Goal: Task Accomplishment & Management: Use online tool/utility

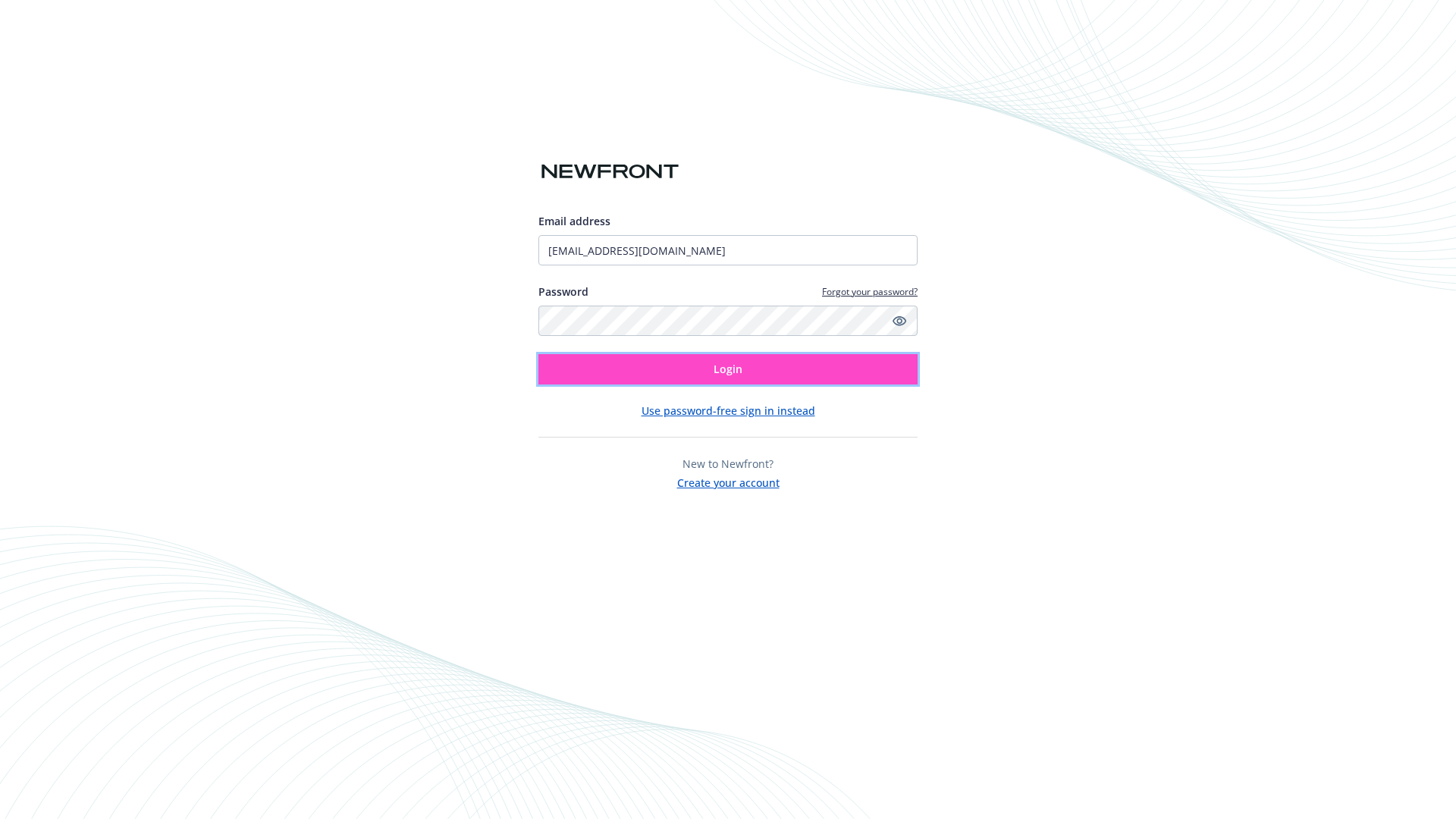
click at [728, 369] on span "Login" at bounding box center [728, 369] width 29 height 15
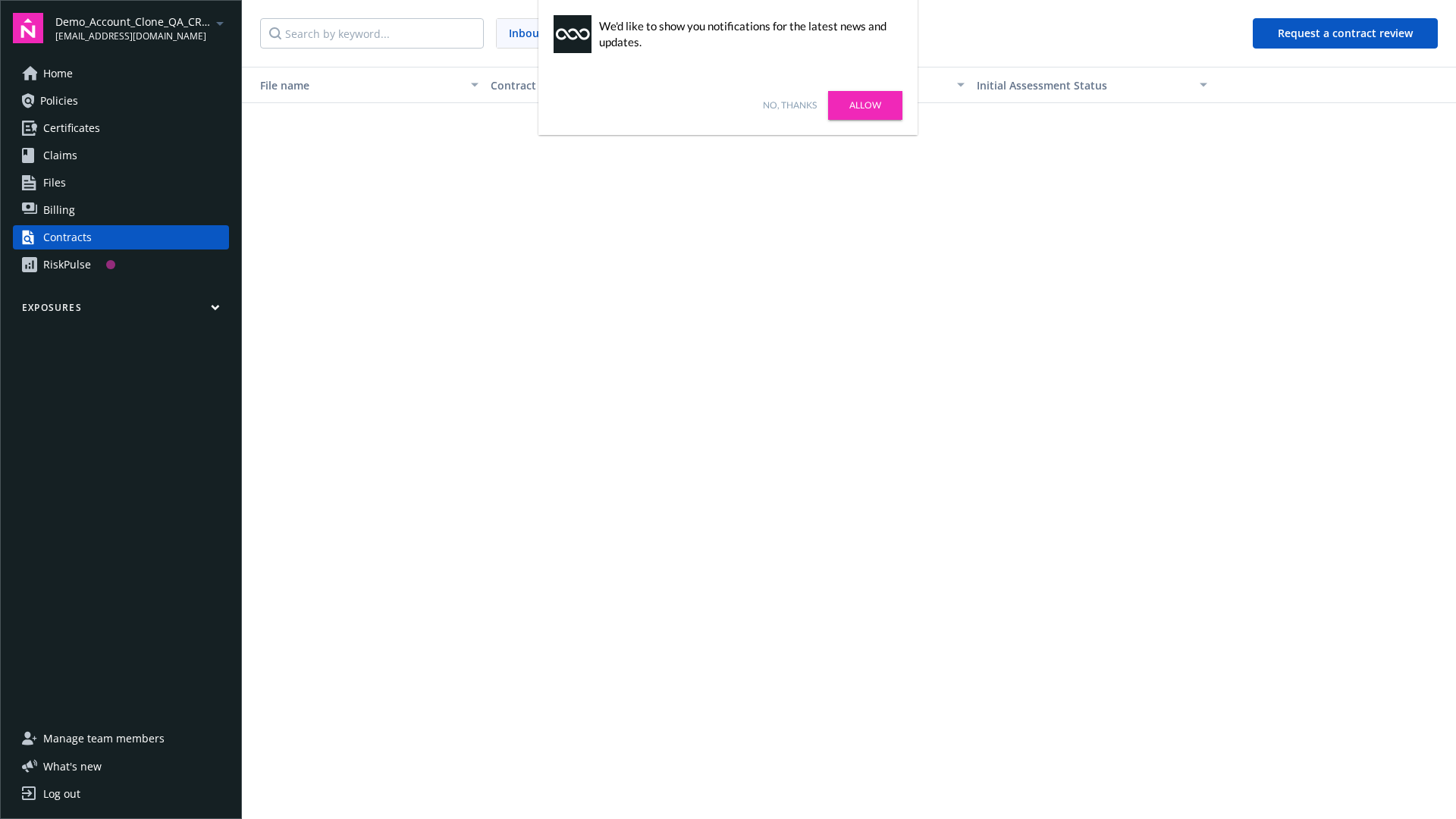
click at [789, 105] on link "No, thanks" at bounding box center [789, 105] width 54 height 14
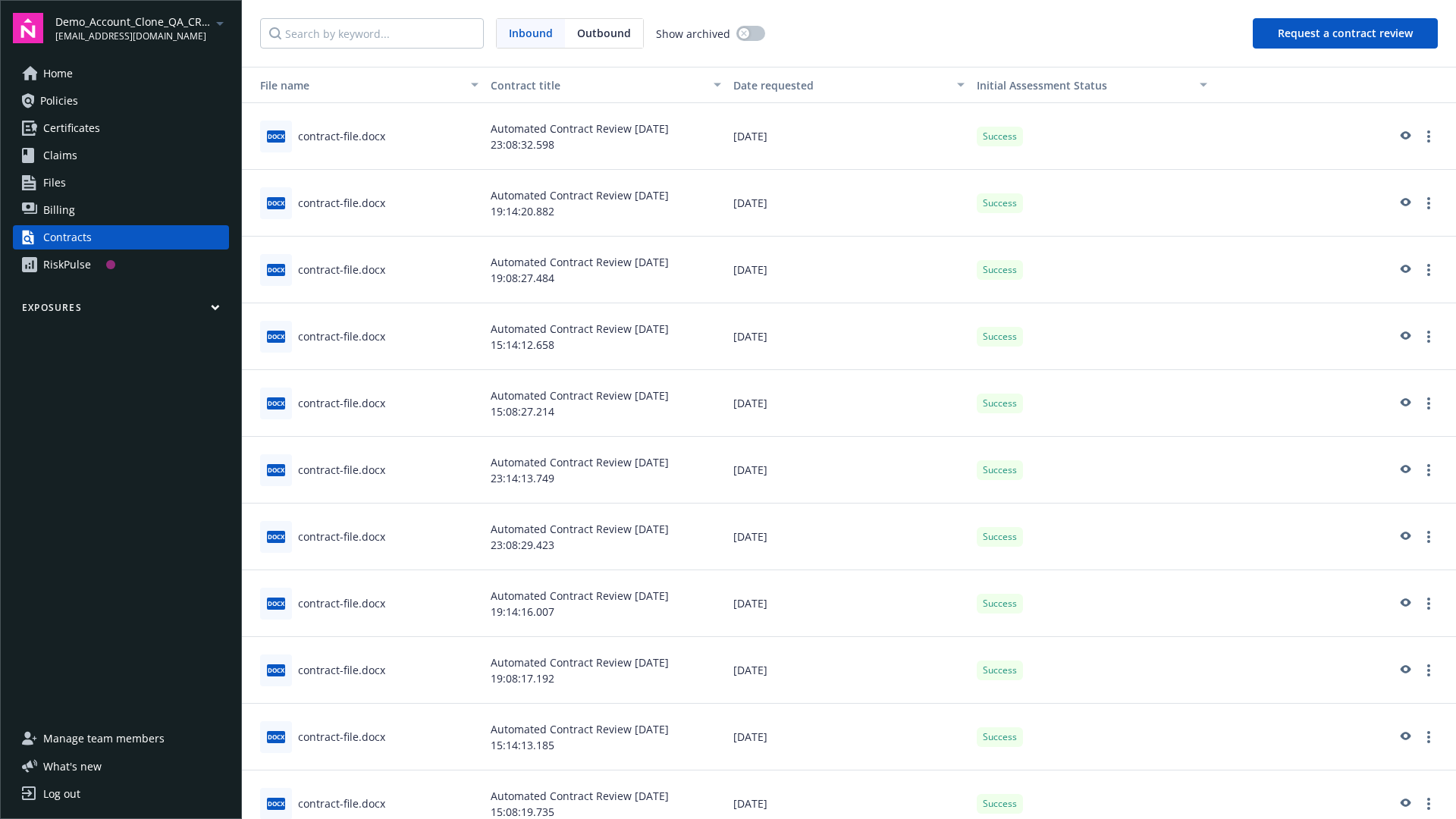
click at [1346, 34] on button "Request a contract review" at bounding box center [1345, 34] width 185 height 31
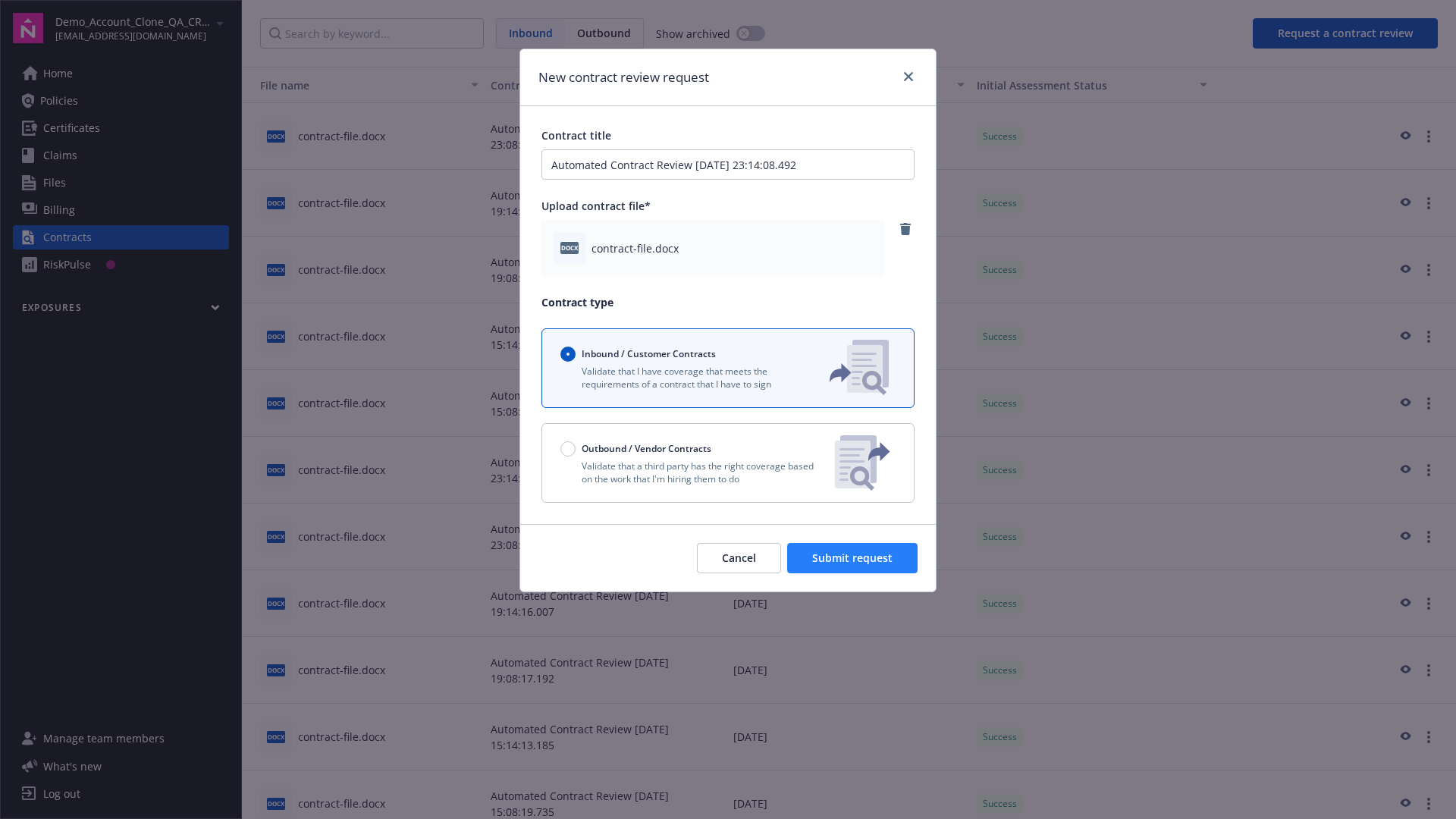
type input "Automated Contract Review 10-15-2025 23:14:08.492"
click at [853, 558] on span "Submit request" at bounding box center [852, 557] width 80 height 15
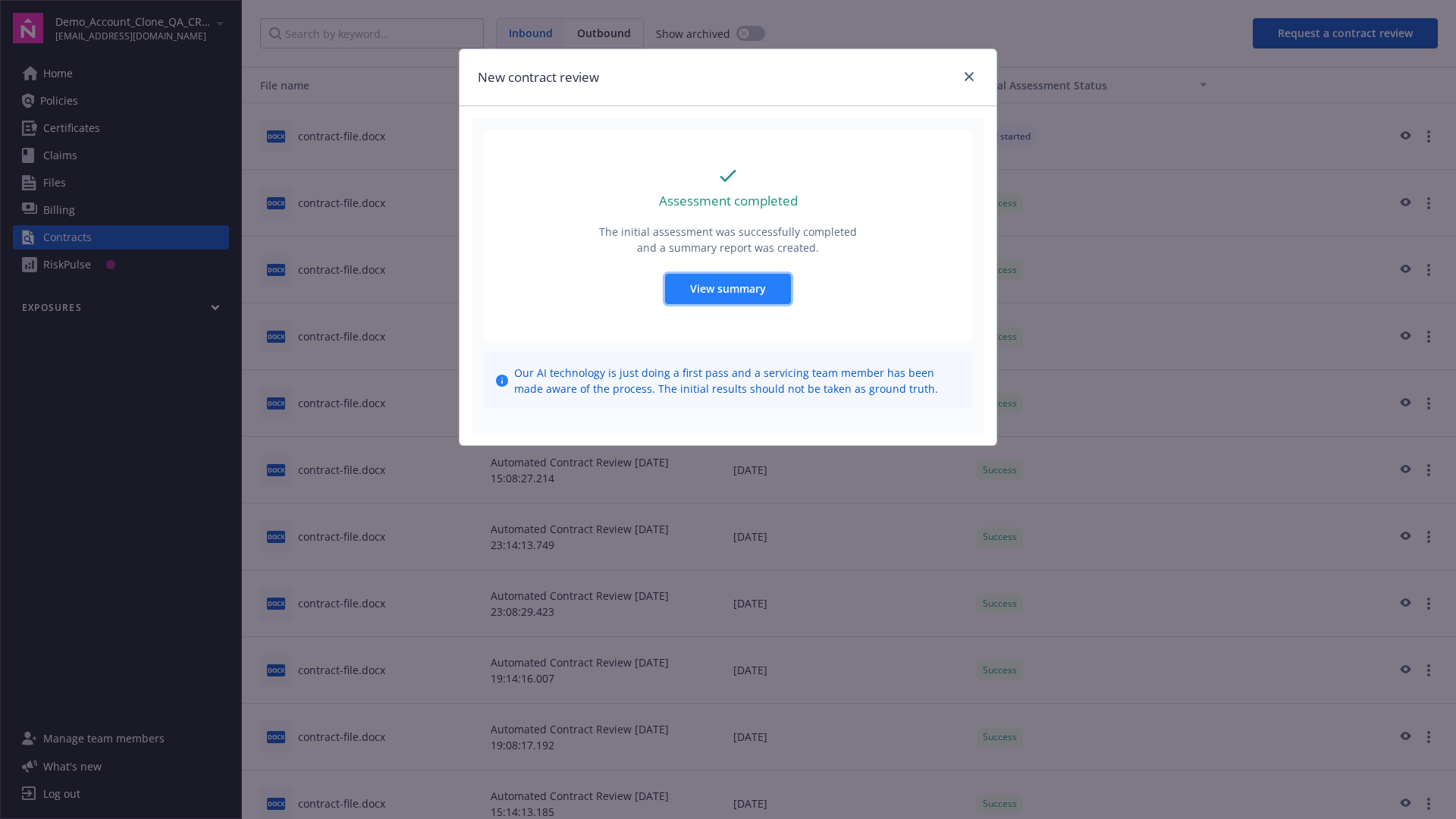
click at [727, 288] on span "View summary" at bounding box center [728, 288] width 76 height 15
